Goal: Navigation & Orientation: Find specific page/section

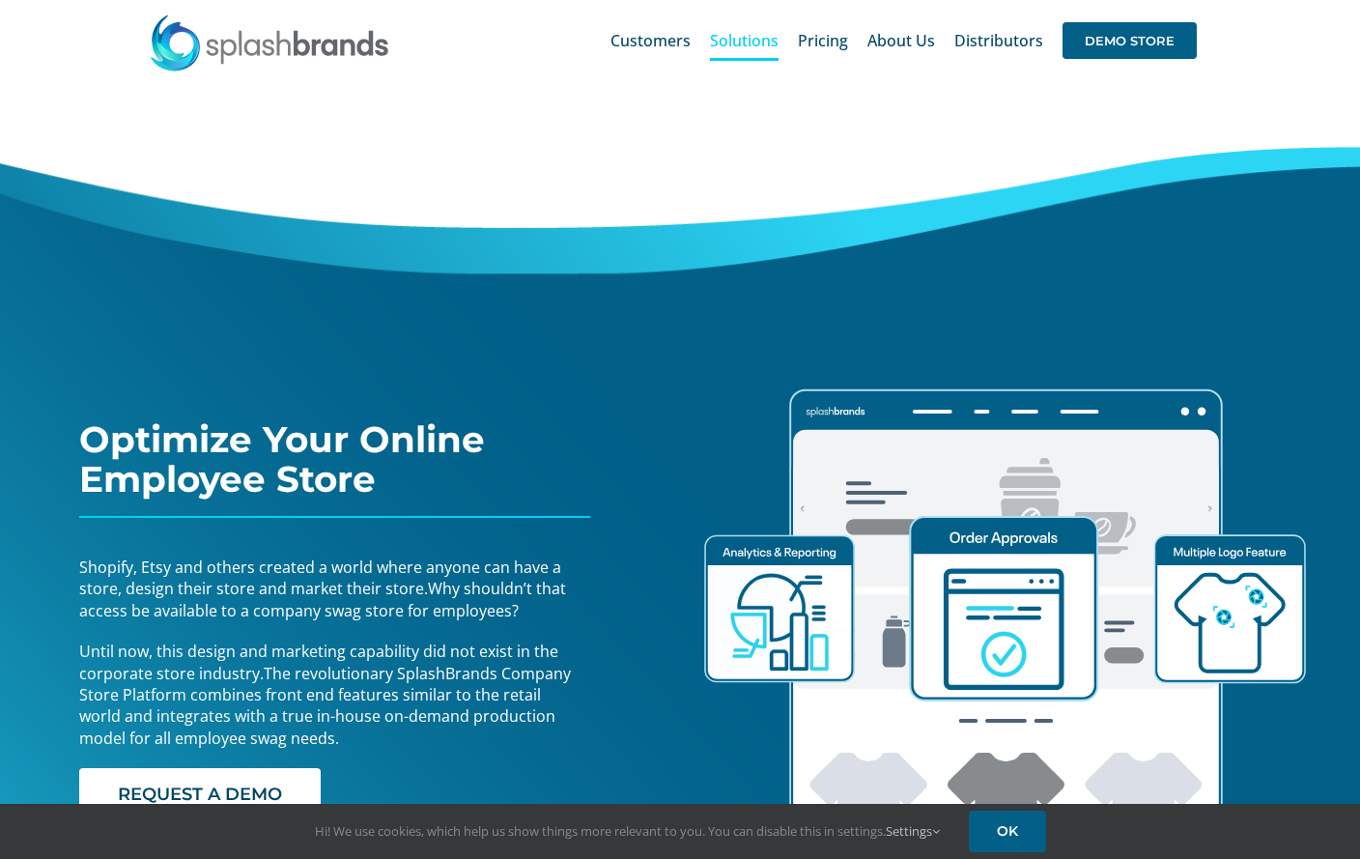
drag, startPoint x: 721, startPoint y: 353, endPoint x: 740, endPoint y: 334, distance: 26.0
click at [721, 350] on icon "Lottie animation" at bounding box center [1006, 609] width 628 height 534
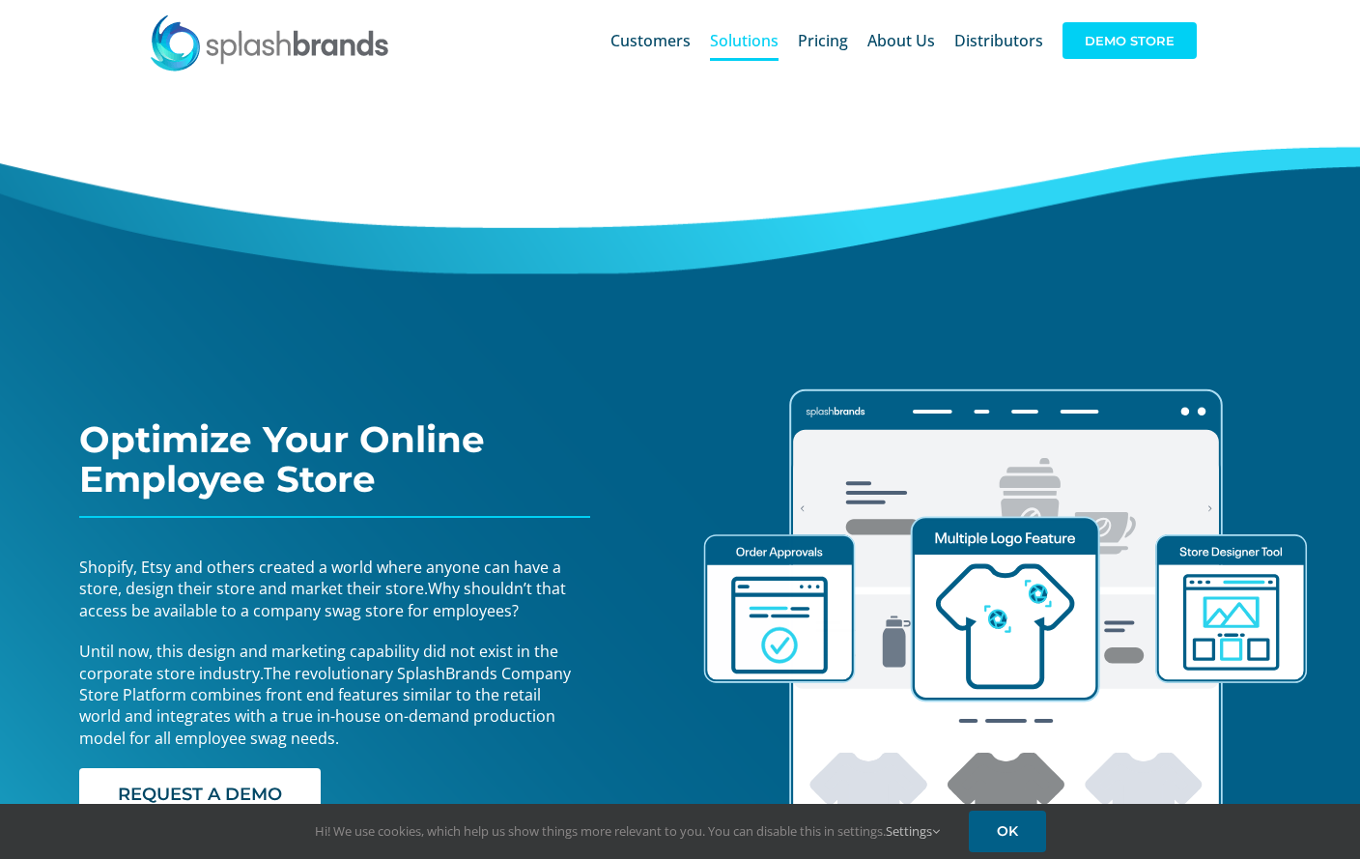
click at [1167, 41] on span "DEMO STORE" at bounding box center [1129, 40] width 134 height 37
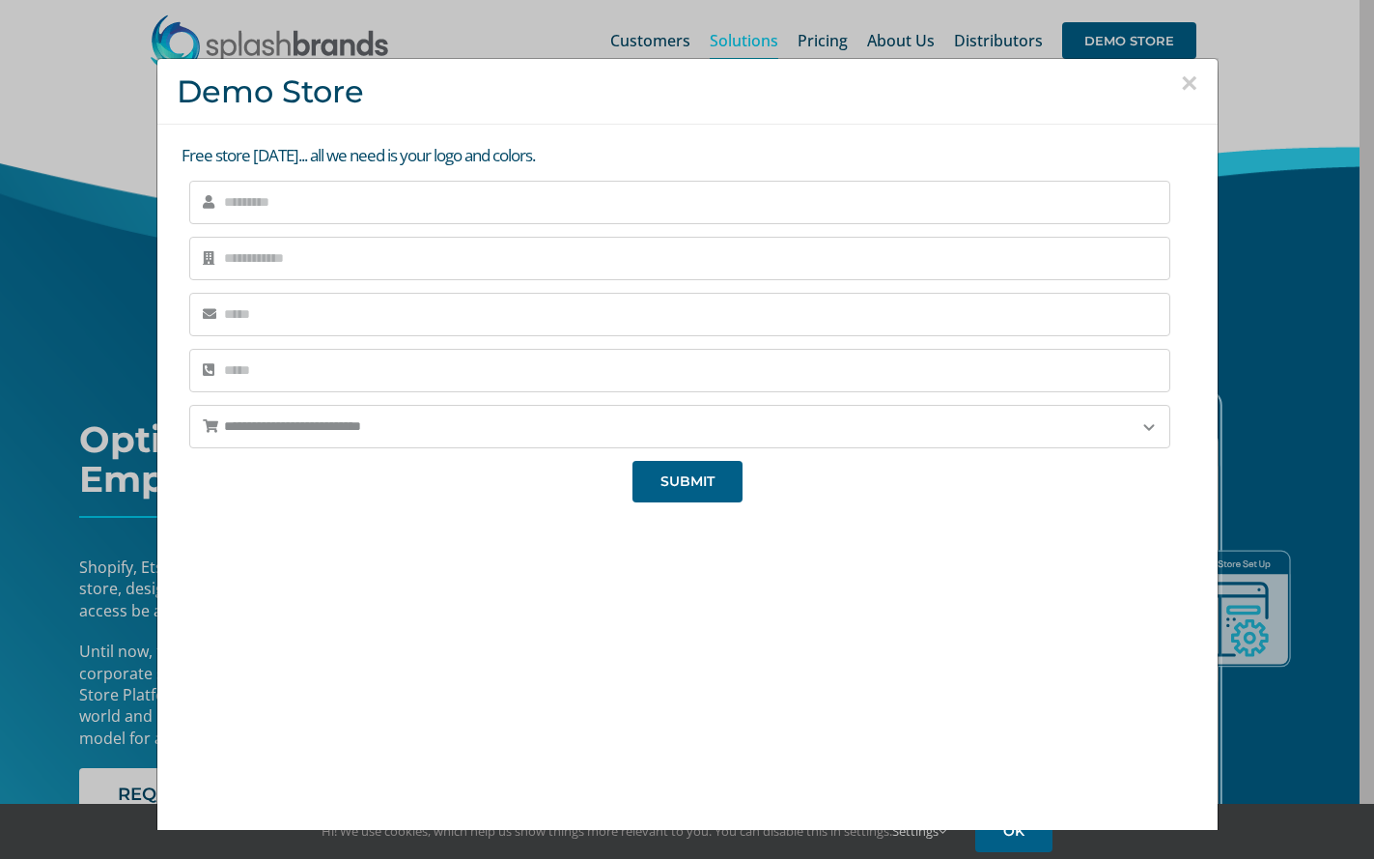
click at [1323, 298] on div "**********" at bounding box center [687, 429] width 1374 height 859
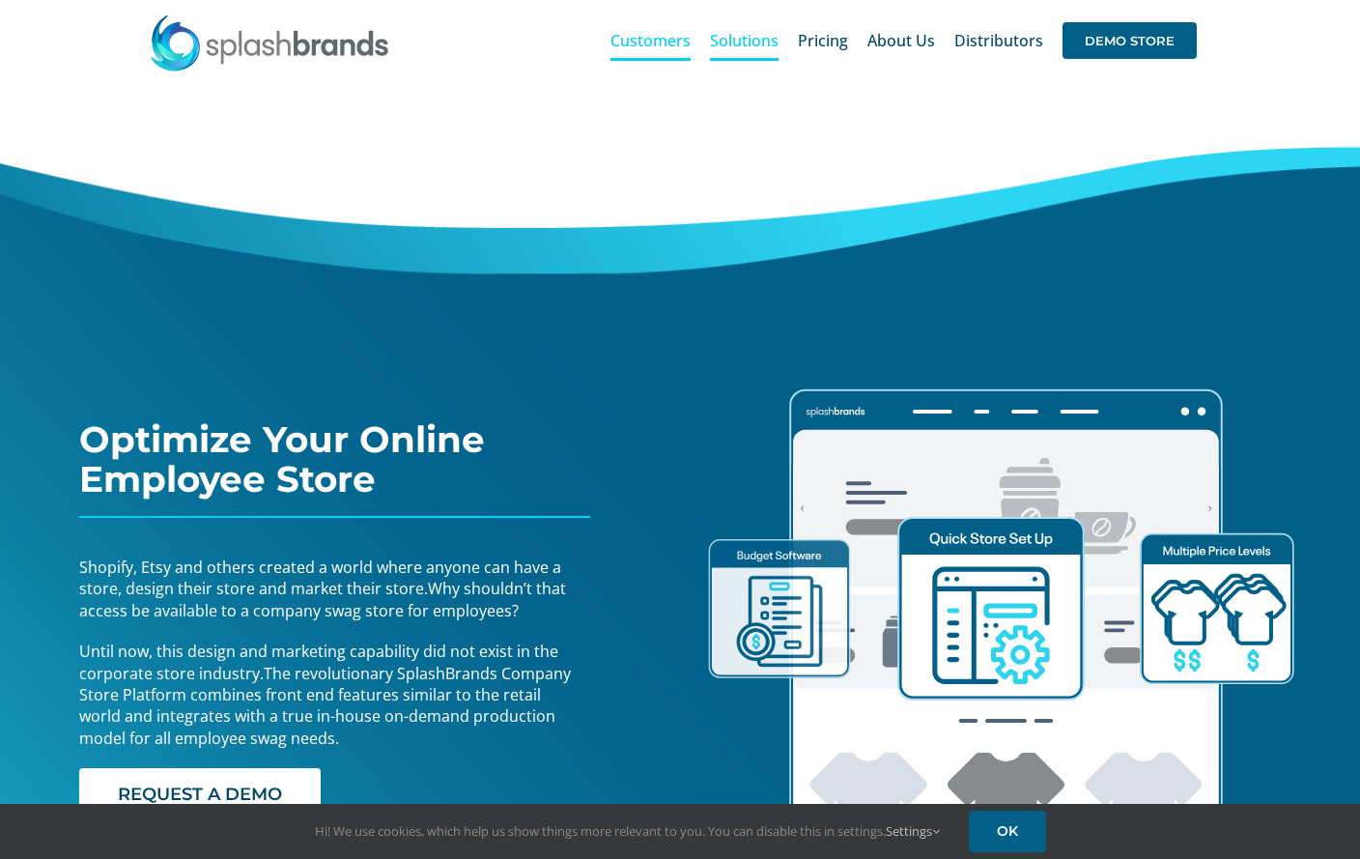
click at [664, 33] on span "Customers" at bounding box center [650, 40] width 80 height 15
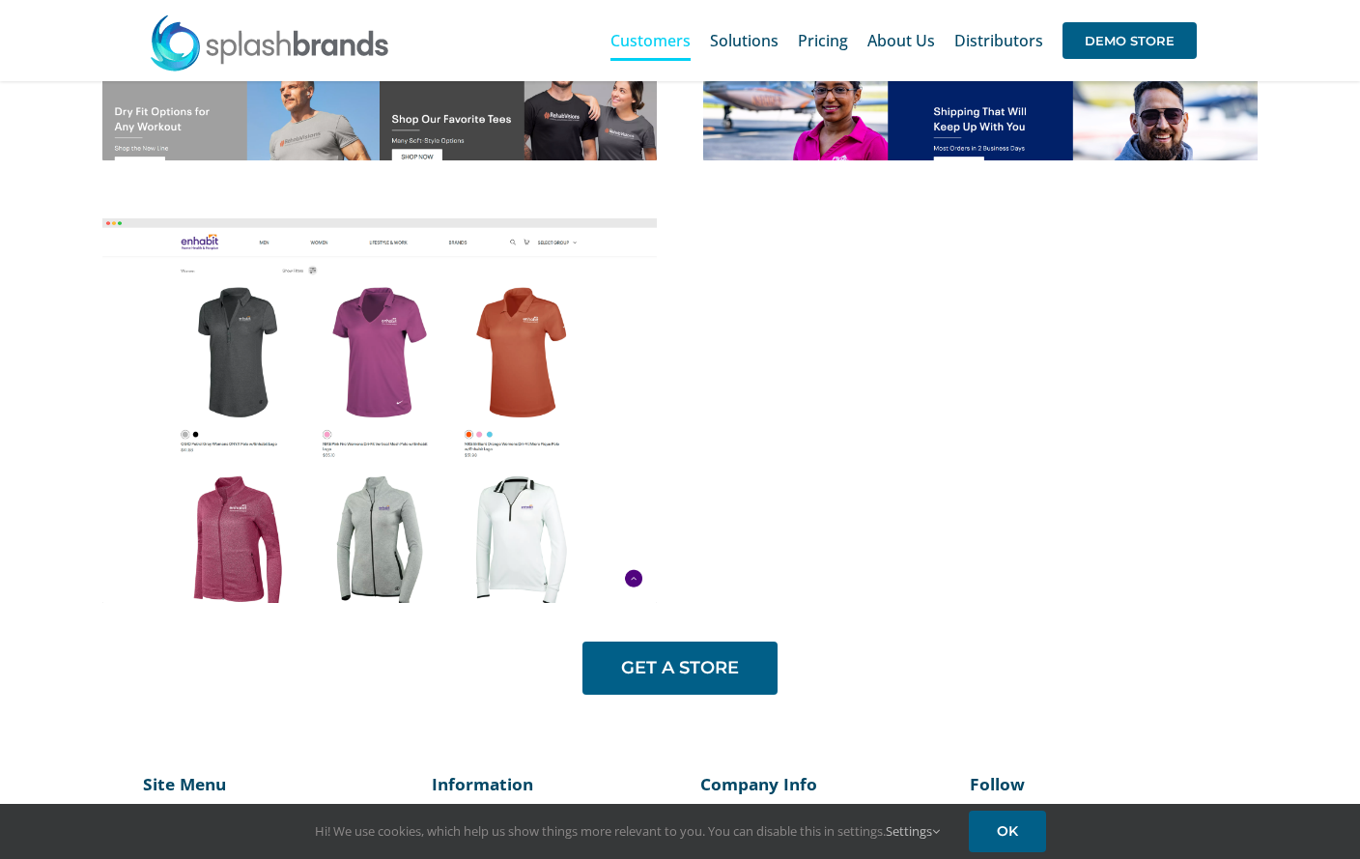
scroll to position [1045, 0]
